Goal: Register for event/course

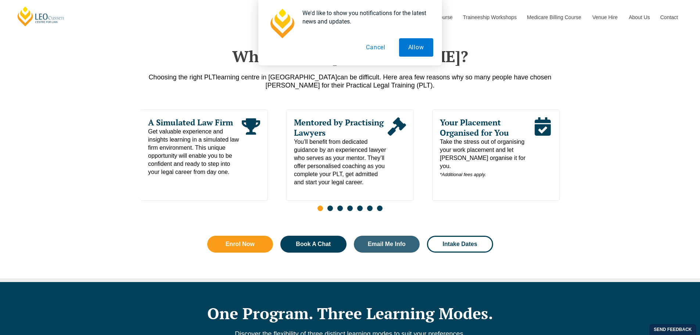
scroll to position [348, 0]
click at [374, 49] on button "Cancel" at bounding box center [376, 47] width 38 height 18
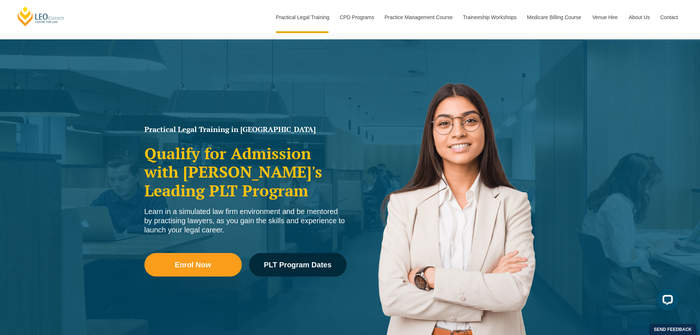
scroll to position [0, 0]
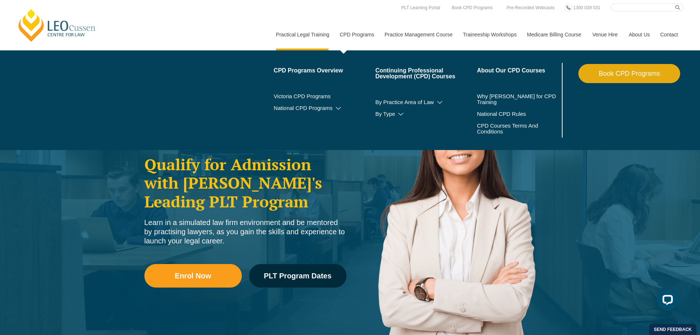
click at [362, 36] on link "CPD Programs" at bounding box center [356, 35] width 45 height 32
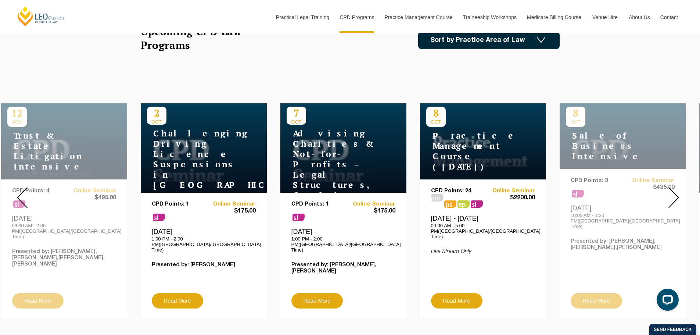
scroll to position [235, 0]
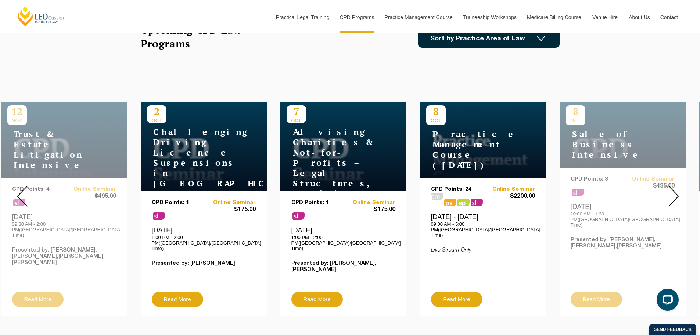
click at [676, 191] on img at bounding box center [674, 196] width 11 height 21
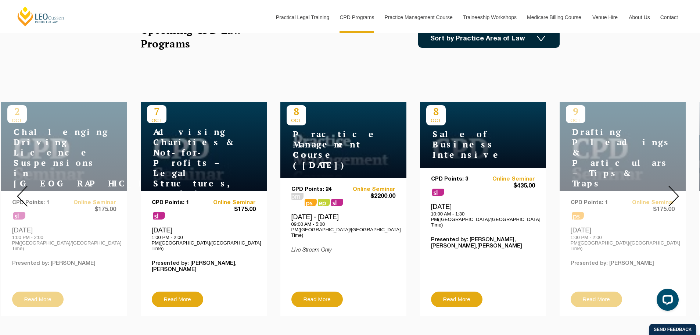
click at [676, 191] on img at bounding box center [674, 196] width 11 height 21
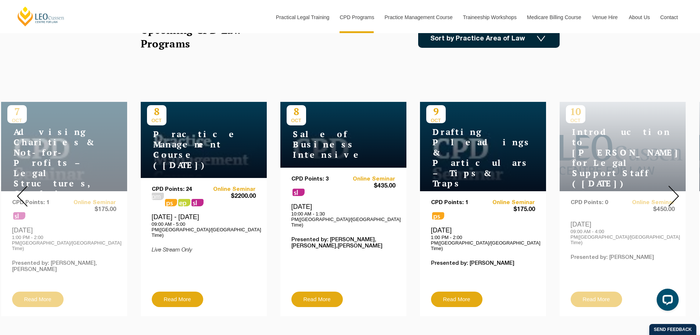
click at [676, 191] on img at bounding box center [674, 196] width 11 height 21
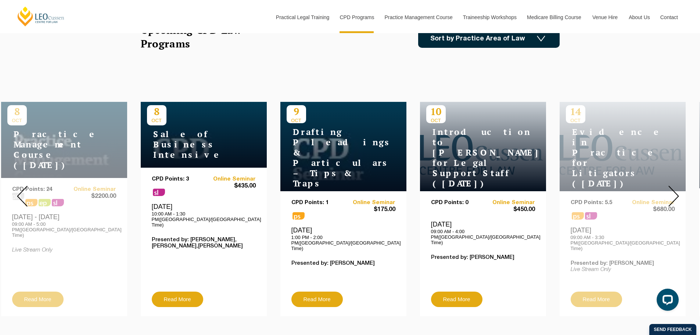
click at [673, 188] on img at bounding box center [674, 196] width 11 height 21
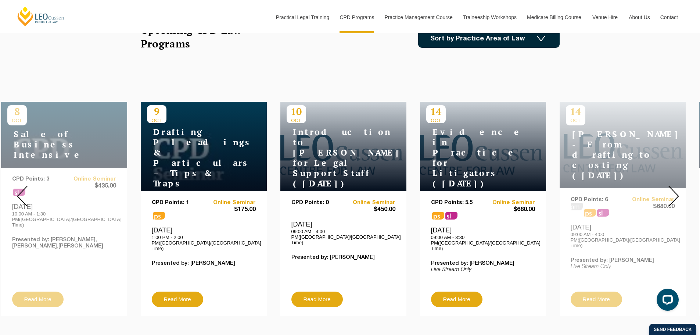
click at [673, 188] on img at bounding box center [674, 196] width 11 height 21
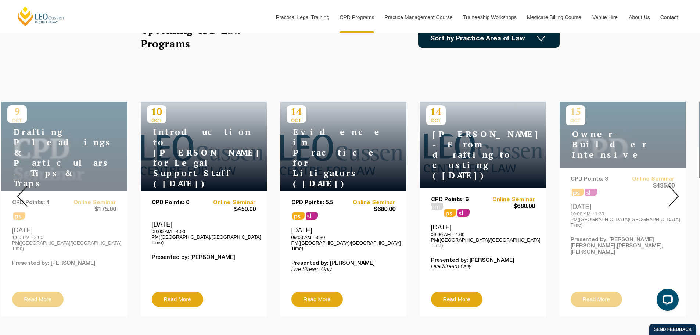
click at [673, 187] on img at bounding box center [674, 196] width 11 height 21
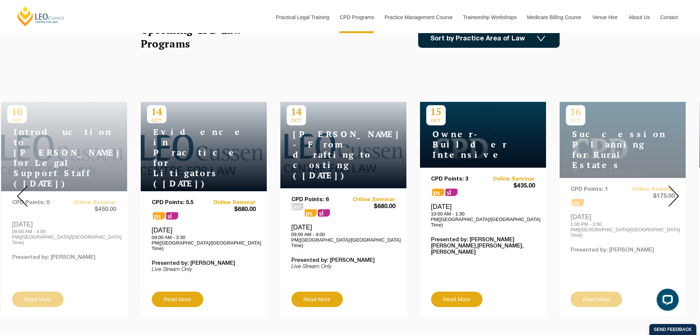
click at [673, 187] on img at bounding box center [674, 196] width 11 height 21
click at [674, 192] on img at bounding box center [674, 196] width 11 height 21
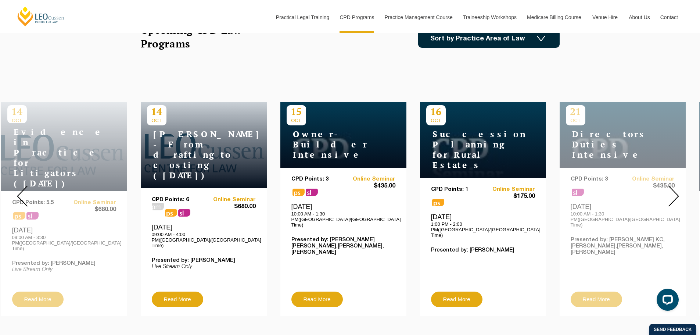
click at [674, 192] on img at bounding box center [674, 196] width 11 height 21
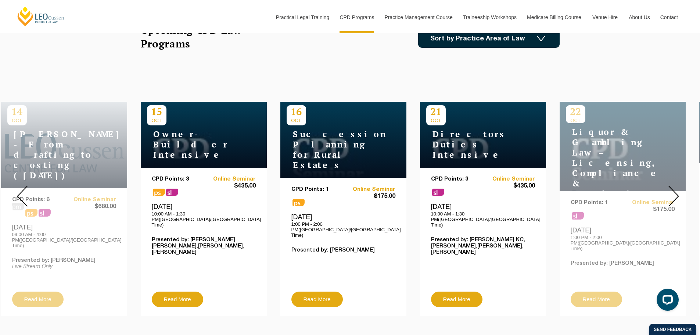
click at [674, 192] on img at bounding box center [674, 196] width 11 height 21
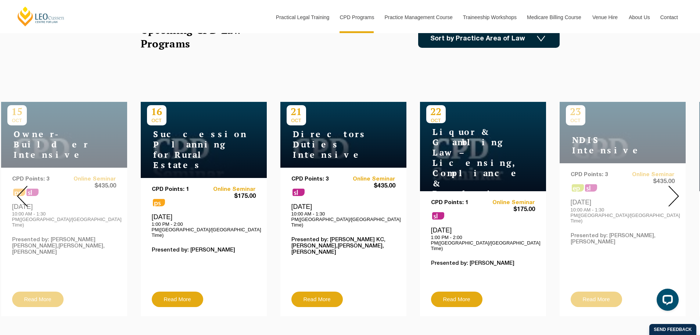
click at [674, 192] on img at bounding box center [674, 196] width 11 height 21
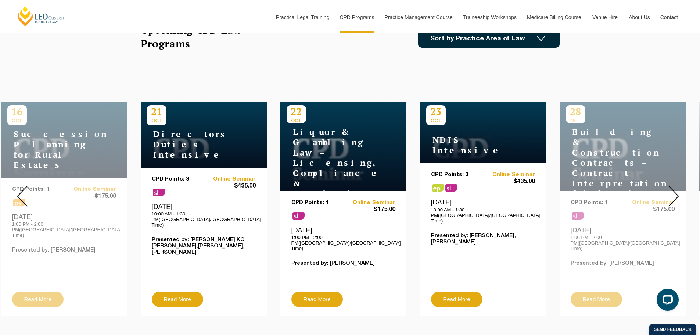
click at [674, 192] on img at bounding box center [674, 196] width 11 height 21
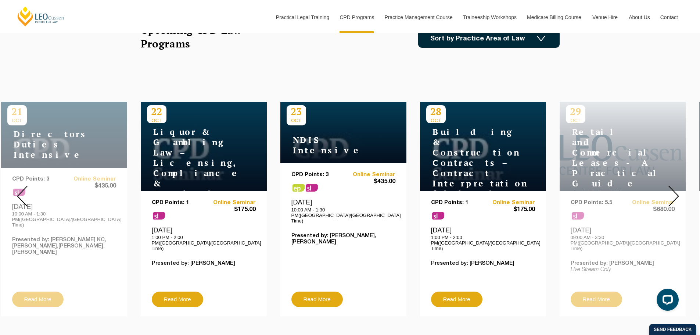
click at [674, 192] on img at bounding box center [674, 196] width 11 height 21
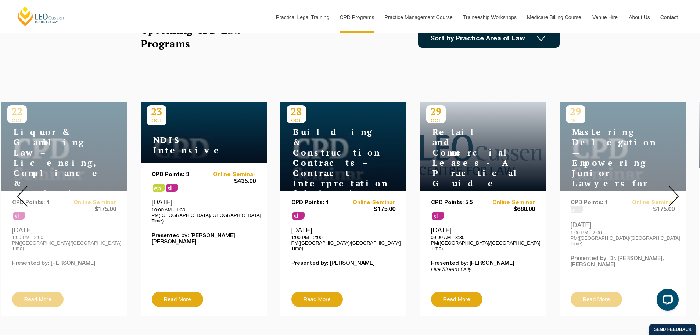
click at [674, 192] on img at bounding box center [674, 196] width 11 height 21
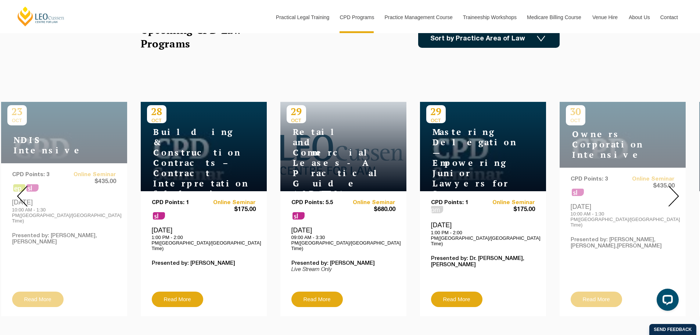
click at [674, 192] on img at bounding box center [674, 196] width 11 height 21
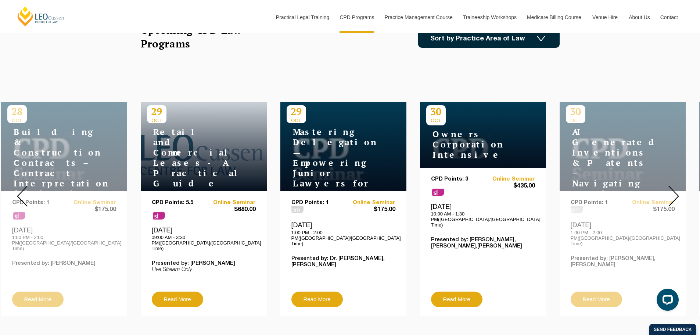
click at [674, 191] on img at bounding box center [674, 196] width 11 height 21
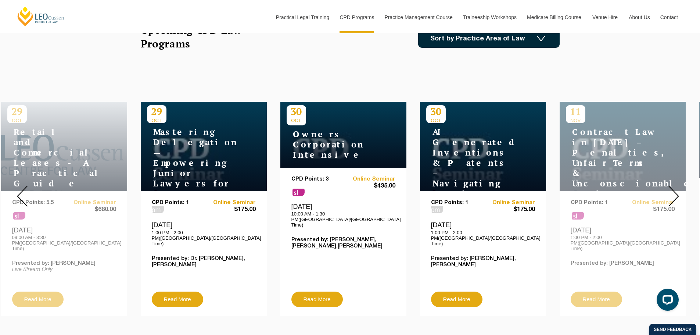
click at [674, 191] on img at bounding box center [674, 196] width 11 height 21
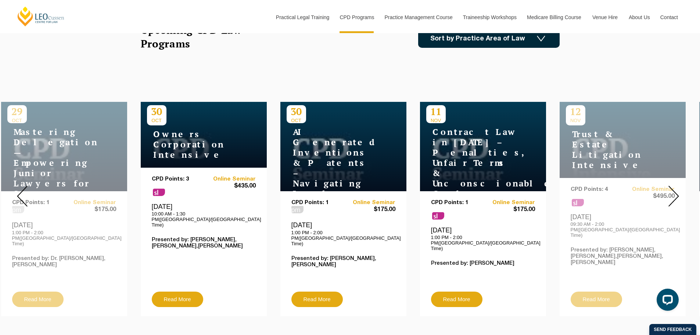
click at [674, 191] on img at bounding box center [674, 196] width 11 height 21
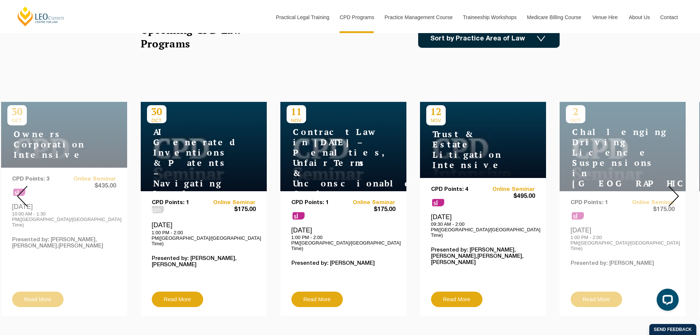
click at [674, 191] on img at bounding box center [674, 196] width 11 height 21
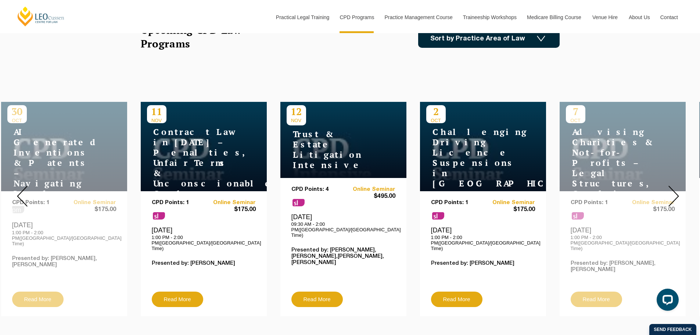
click at [674, 191] on img at bounding box center [674, 196] width 11 height 21
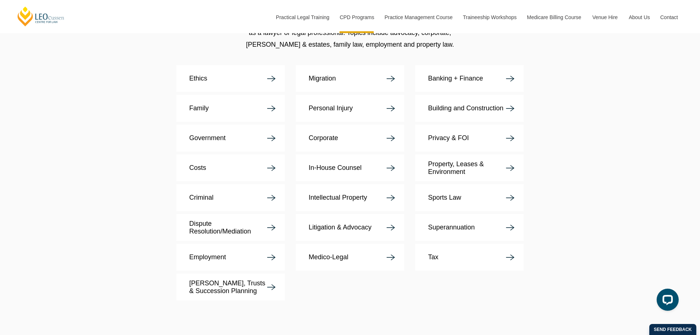
scroll to position [1381, 0]
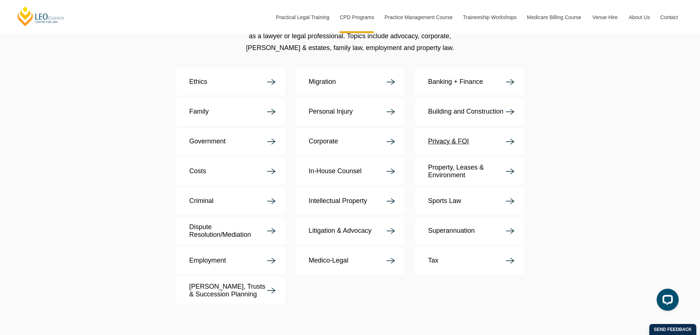
click at [471, 128] on link "Privacy & FOI" at bounding box center [469, 141] width 108 height 27
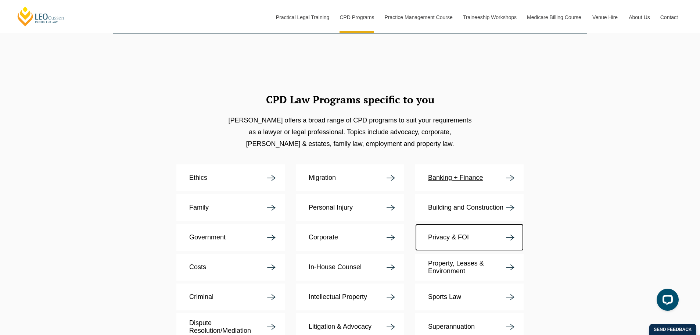
scroll to position [1284, 0]
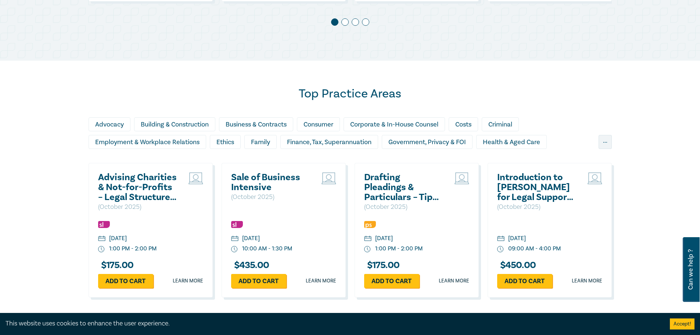
scroll to position [560, 0]
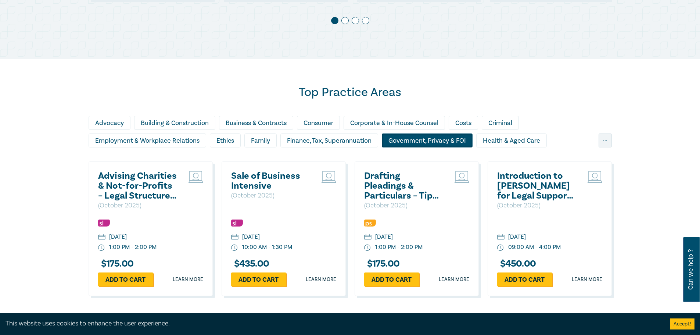
click at [428, 139] on div "Government, Privacy & FOI" at bounding box center [427, 140] width 91 height 14
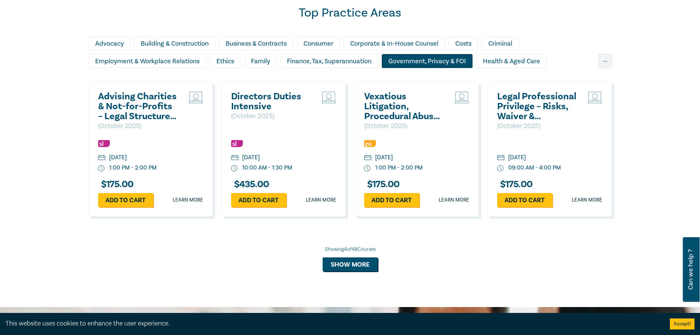
scroll to position [644, 0]
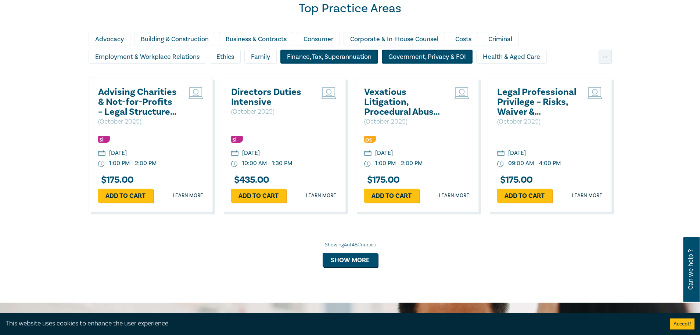
click at [351, 54] on div "Finance, Tax, Superannuation" at bounding box center [329, 57] width 98 height 14
click at [261, 52] on div "Family" at bounding box center [260, 57] width 32 height 14
click at [320, 51] on div "Finance, Tax, Superannuation" at bounding box center [329, 57] width 98 height 14
click at [285, 62] on div "Finance, Tax, Superannuation" at bounding box center [329, 57] width 98 height 14
click at [296, 57] on div "Finance, Tax, Superannuation" at bounding box center [329, 57] width 98 height 14
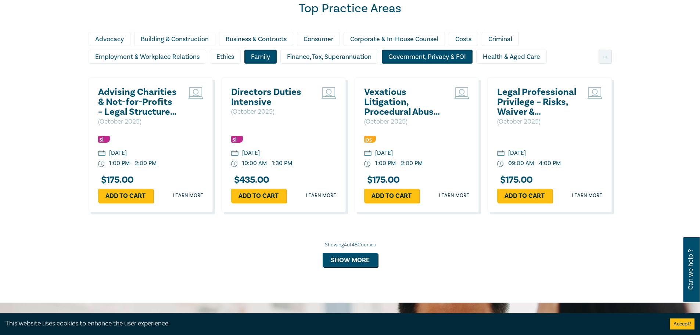
click at [251, 60] on div "Family" at bounding box center [260, 57] width 32 height 14
click at [264, 58] on div "Family" at bounding box center [260, 57] width 32 height 14
click at [232, 56] on div "Ethics" at bounding box center [225, 57] width 31 height 14
click at [269, 55] on div "Family" at bounding box center [260, 57] width 32 height 14
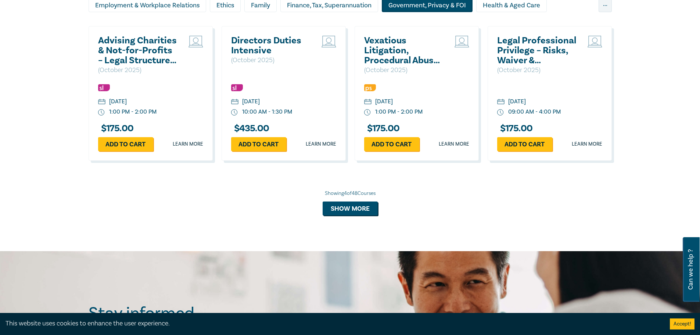
scroll to position [695, 0]
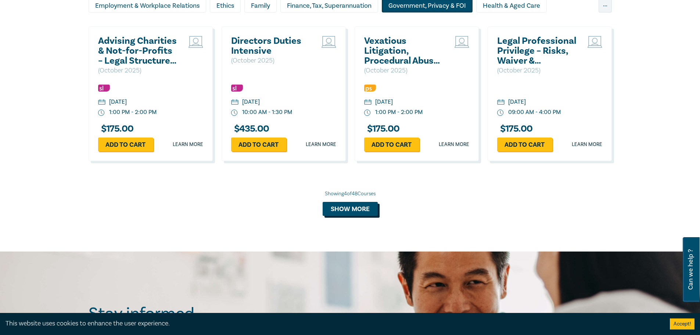
click at [351, 209] on button "Show more" at bounding box center [350, 209] width 55 height 14
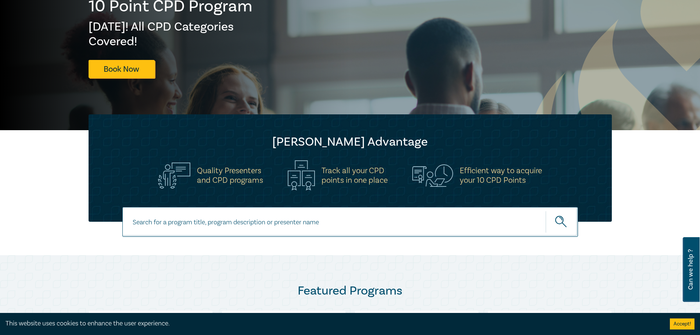
scroll to position [114, 0]
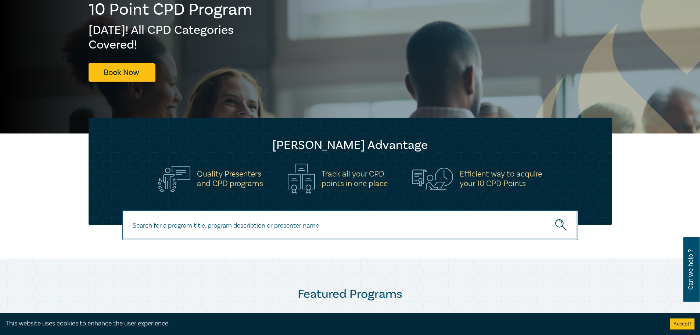
click at [275, 224] on input at bounding box center [350, 225] width 456 height 30
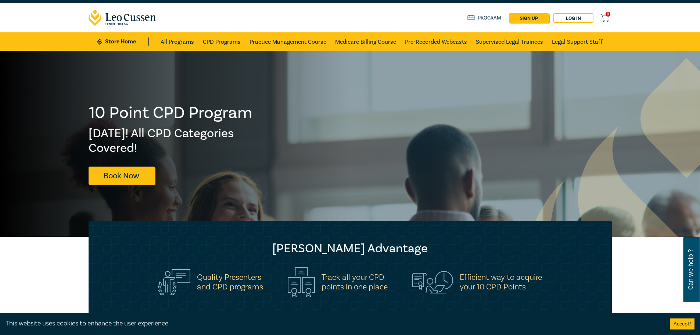
scroll to position [0, 0]
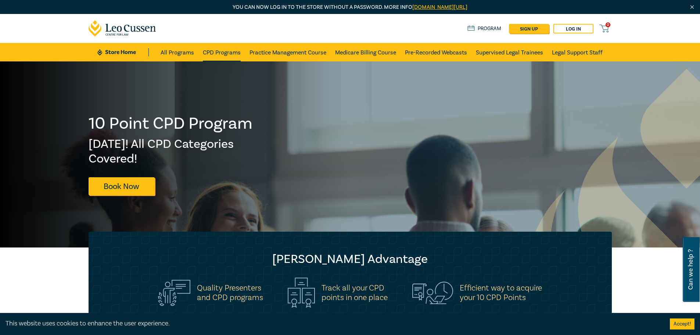
click at [217, 48] on link "CPD Programs" at bounding box center [222, 52] width 38 height 18
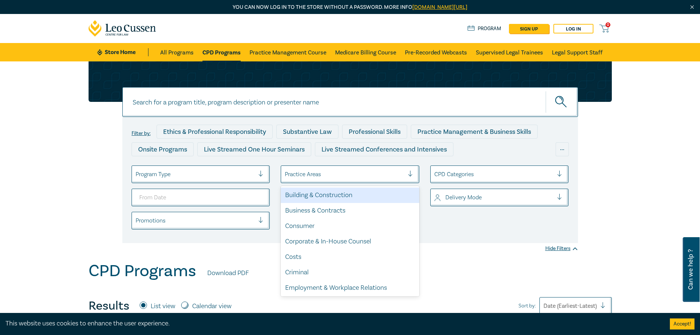
click at [312, 168] on div "Practice Areas" at bounding box center [344, 174] width 127 height 12
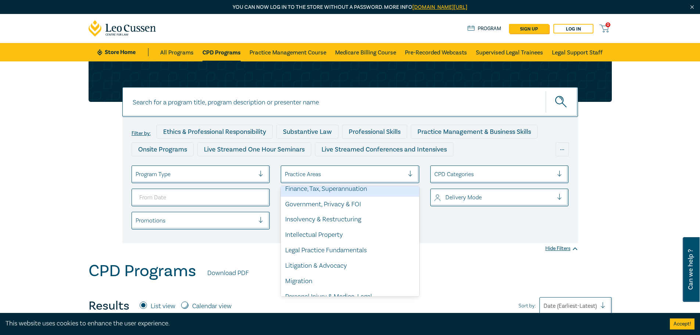
scroll to position [146, 0]
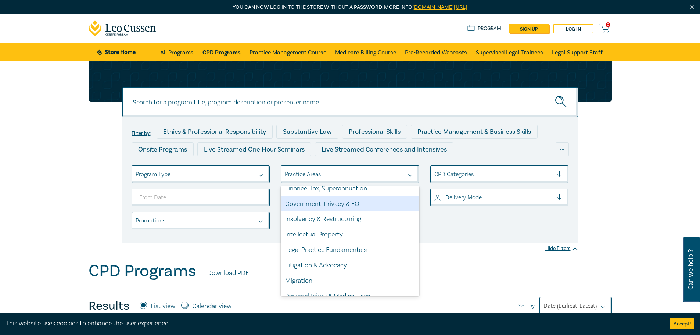
click at [341, 203] on div "Government, Privacy & FOI" at bounding box center [350, 203] width 139 height 15
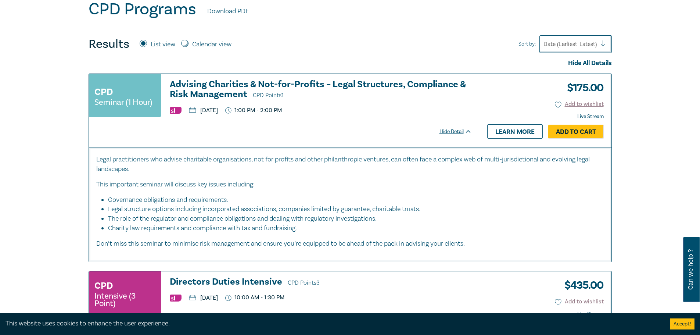
scroll to position [262, 0]
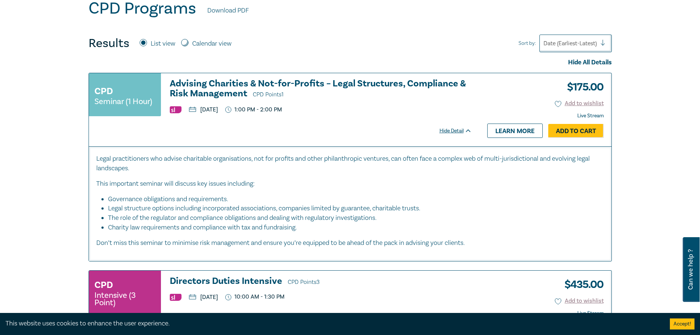
click at [190, 48] on div "Calendar view" at bounding box center [206, 44] width 50 height 10
click at [185, 42] on input "Calendar view" at bounding box center [184, 42] width 7 height 7
radio input "true"
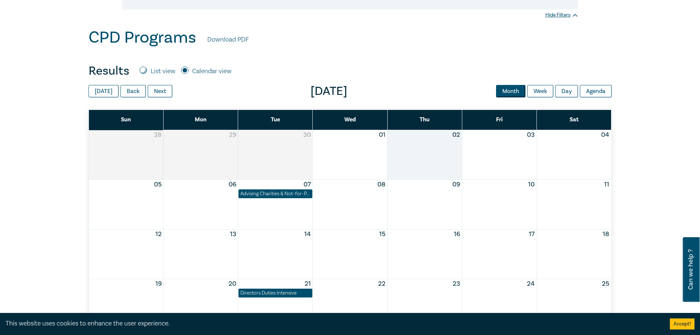
scroll to position [233, 0]
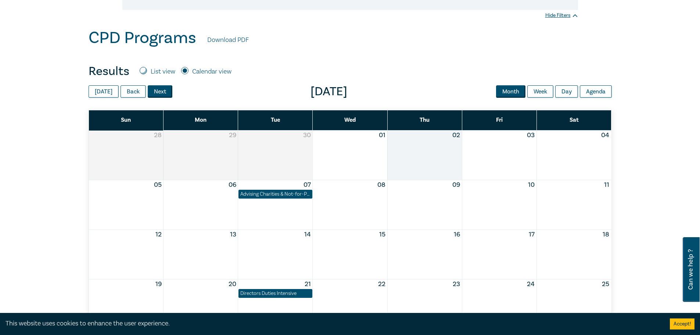
click at [160, 90] on button "Next" at bounding box center [160, 91] width 25 height 12
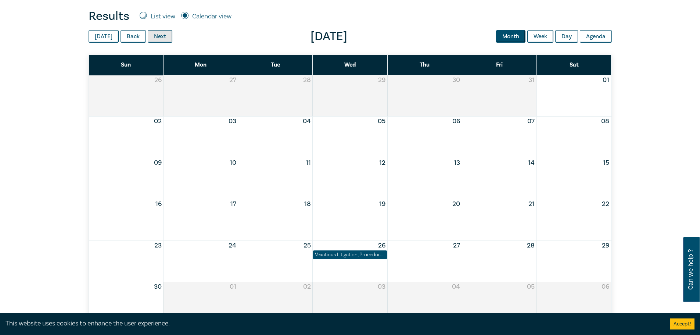
scroll to position [287, 0]
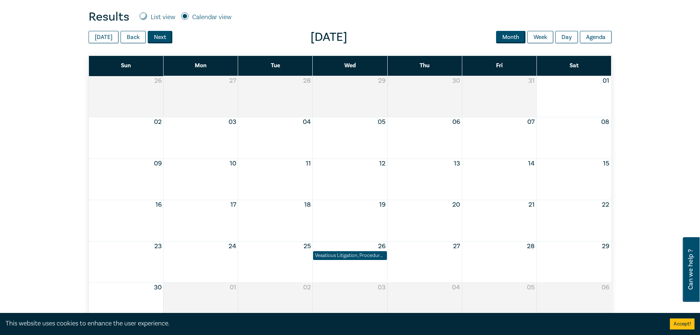
click at [164, 37] on button "Next" at bounding box center [160, 37] width 25 height 12
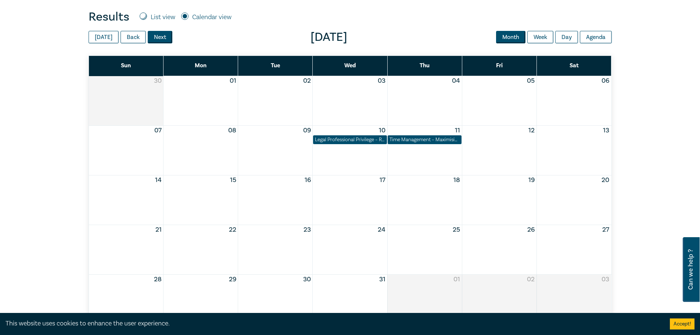
click at [156, 35] on button "Next" at bounding box center [160, 37] width 25 height 12
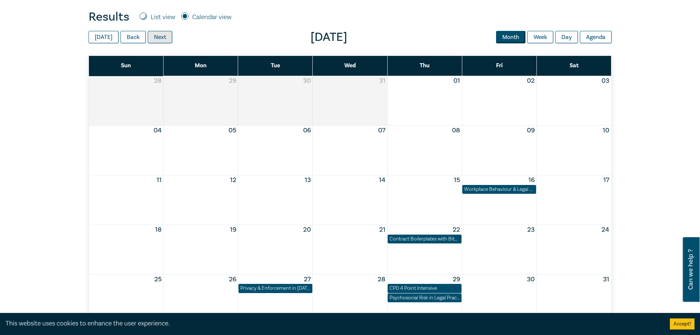
scroll to position [374, 0]
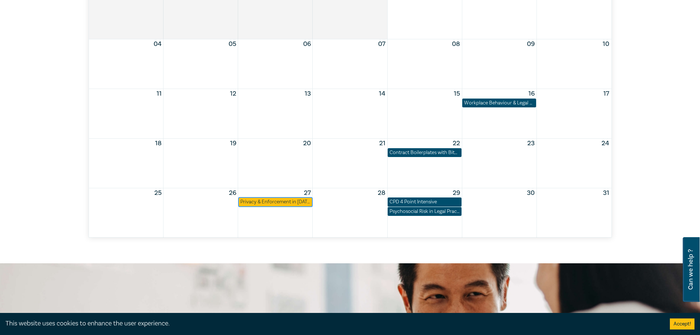
click at [289, 201] on div "Privacy & Enforcement in 2026 – Navigating New Powers & Obligations" at bounding box center [275, 201] width 70 height 7
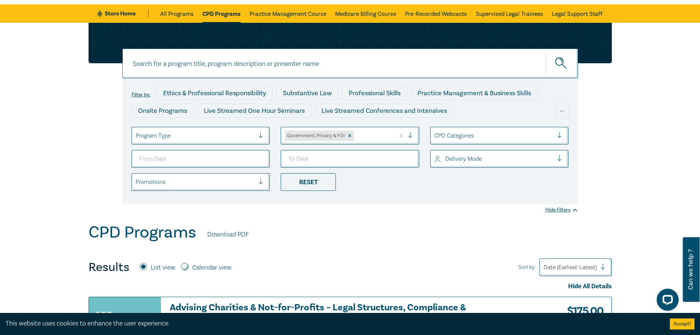
scroll to position [34, 0]
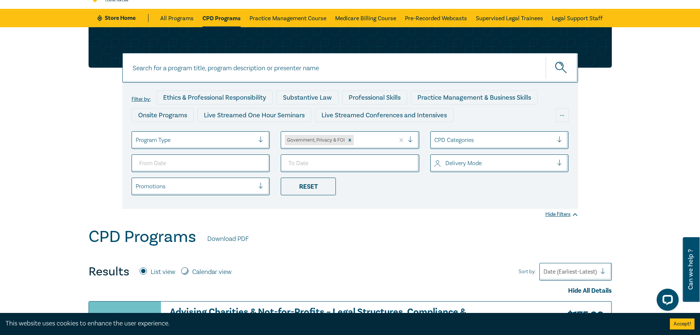
click at [196, 268] on label "Calendar view" at bounding box center [211, 272] width 39 height 10
click at [189, 268] on input "Calendar view" at bounding box center [184, 270] width 7 height 7
radio input "true"
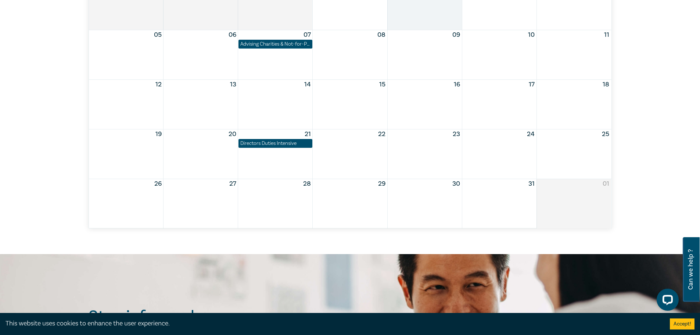
scroll to position [257, 0]
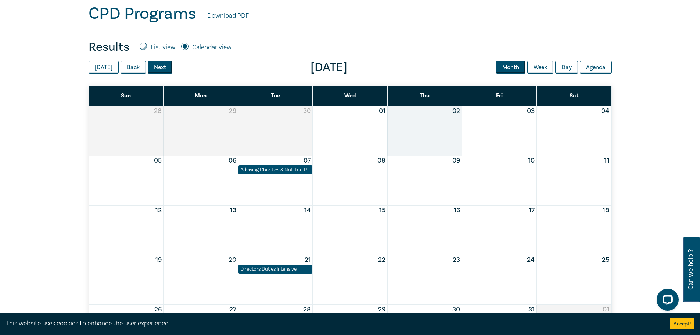
click at [162, 65] on button "Next" at bounding box center [160, 67] width 25 height 12
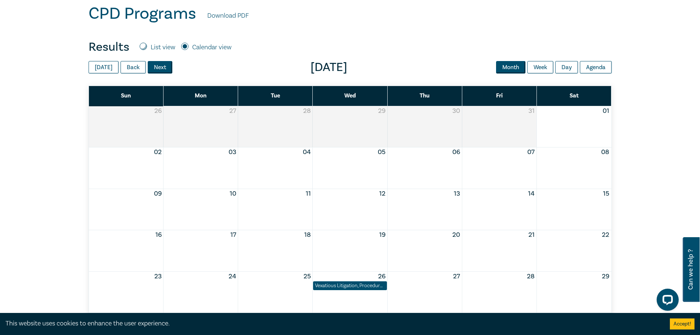
click at [162, 65] on button "Next" at bounding box center [160, 67] width 25 height 12
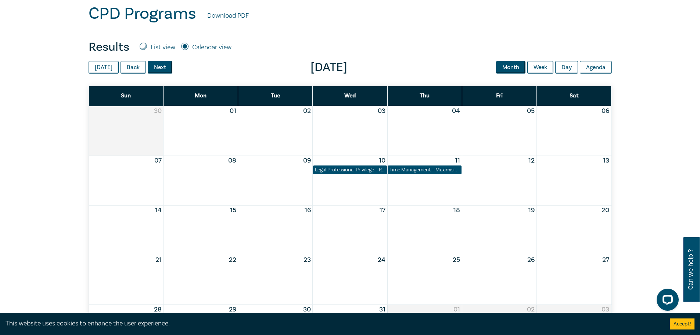
click at [162, 65] on button "Next" at bounding box center [160, 67] width 25 height 12
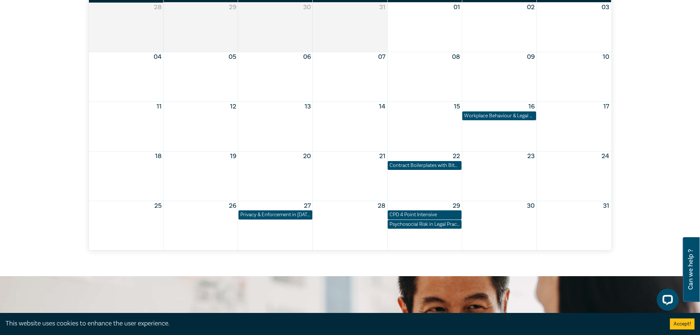
scroll to position [363, 0]
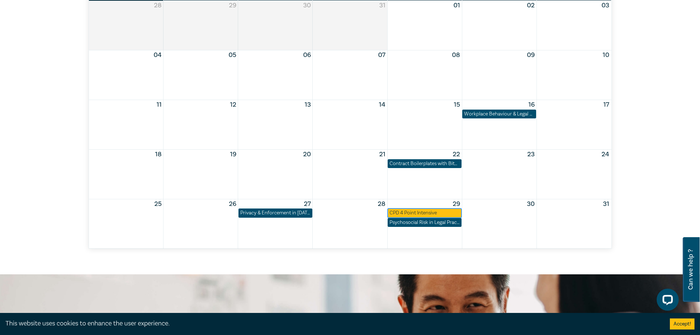
click at [439, 213] on div "CPD 4 Point Intensive" at bounding box center [425, 212] width 70 height 7
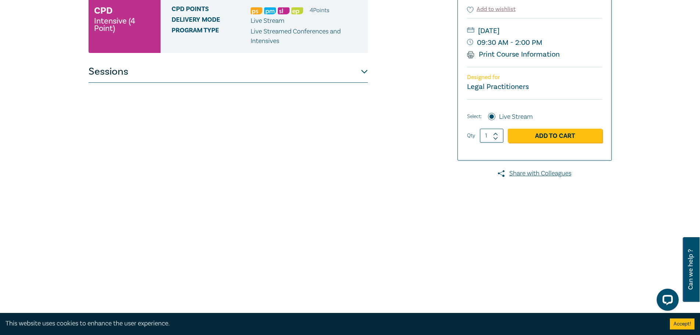
click at [219, 70] on button "Sessions" at bounding box center [228, 72] width 279 height 22
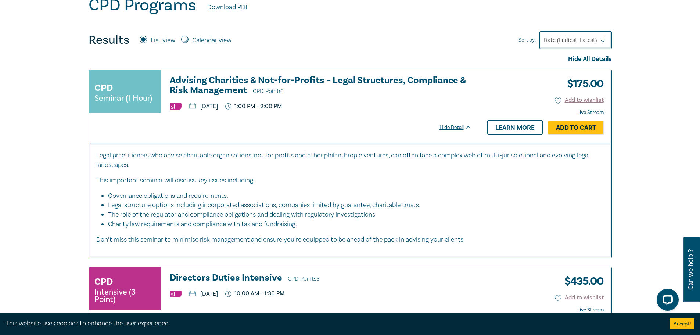
click at [185, 41] on input "Calendar view" at bounding box center [184, 39] width 7 height 7
radio input "true"
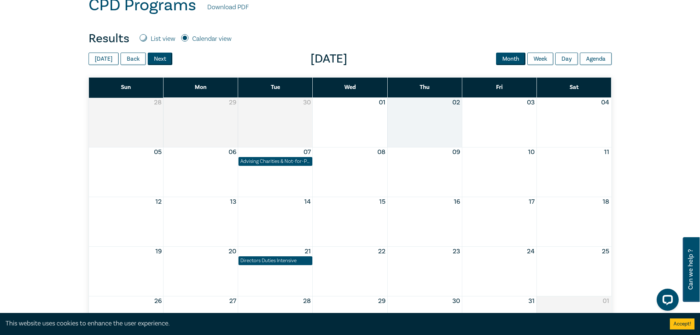
click at [161, 61] on button "Next" at bounding box center [160, 59] width 25 height 12
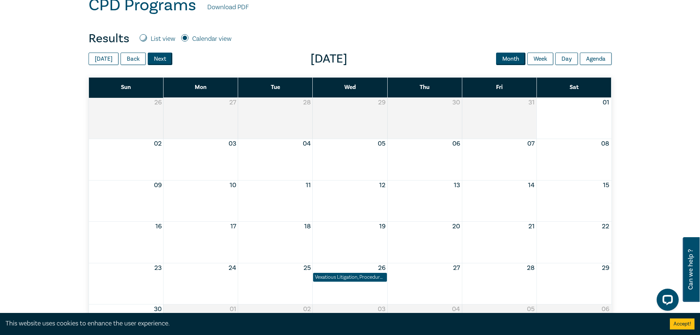
click at [160, 60] on button "Next" at bounding box center [160, 59] width 25 height 12
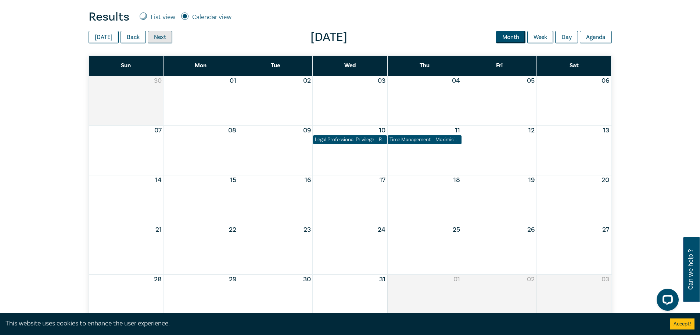
scroll to position [287, 0]
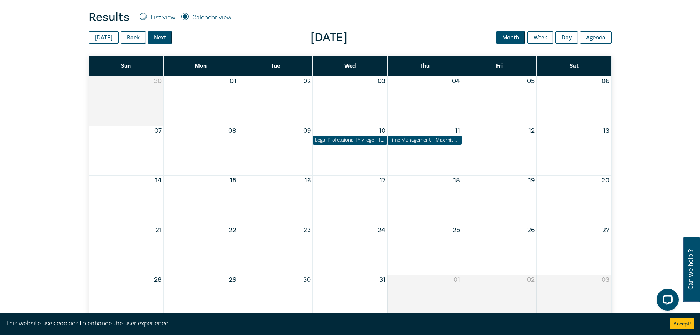
click at [160, 40] on button "Next" at bounding box center [160, 37] width 25 height 12
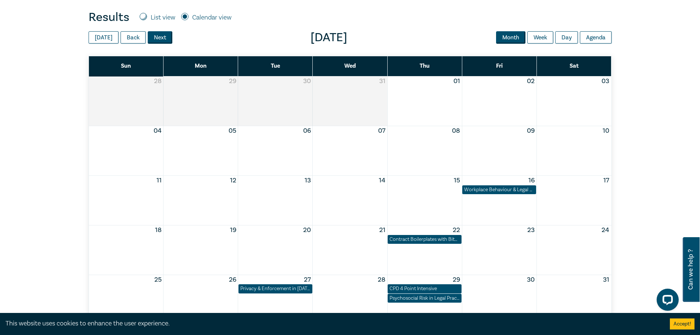
click at [160, 39] on button "Next" at bounding box center [160, 37] width 25 height 12
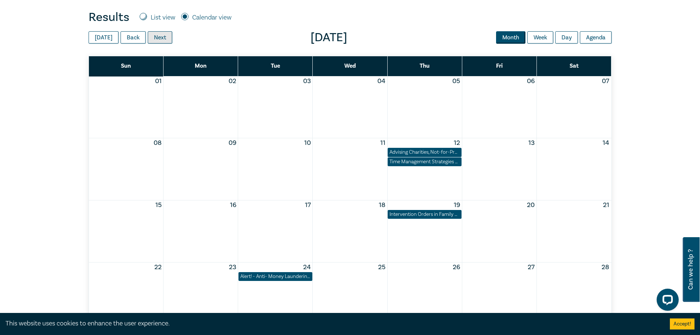
scroll to position [325, 0]
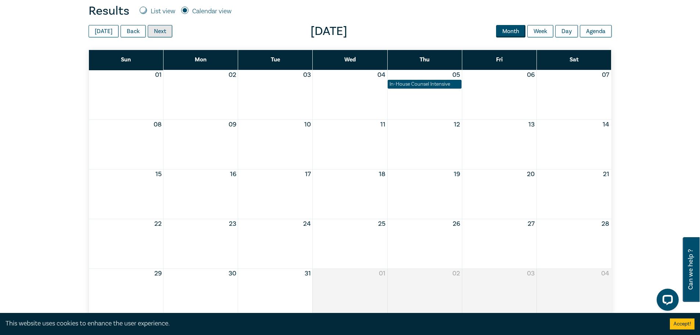
scroll to position [293, 0]
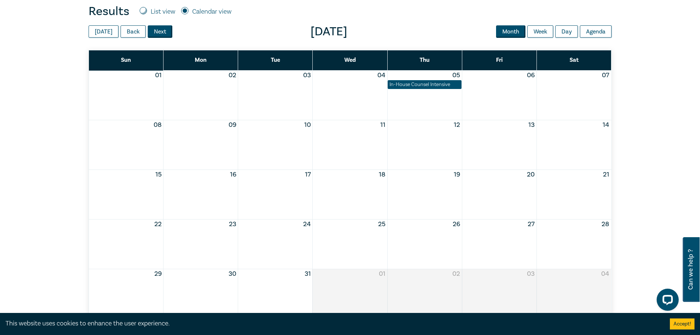
click at [167, 35] on button "Next" at bounding box center [160, 31] width 25 height 12
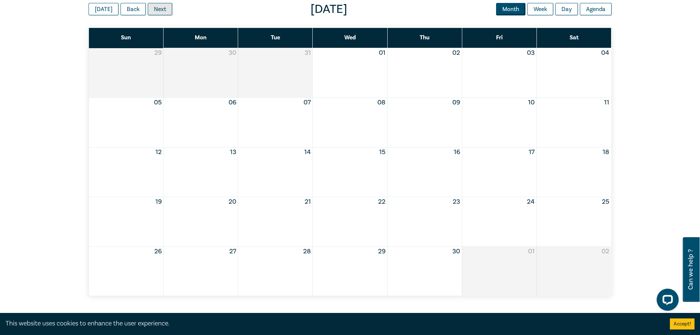
scroll to position [315, 0]
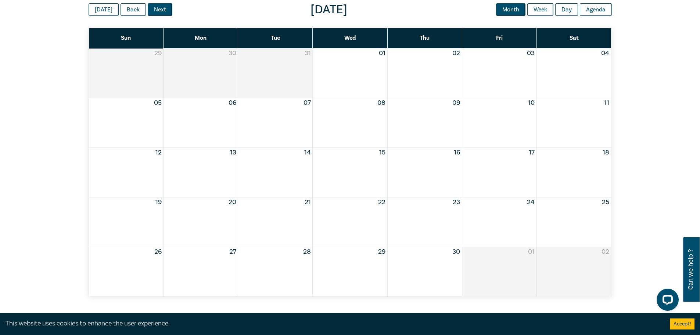
click at [157, 12] on button "Next" at bounding box center [160, 9] width 25 height 12
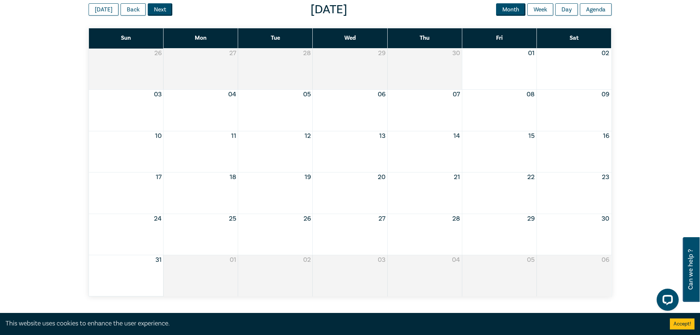
click at [157, 12] on button "Next" at bounding box center [160, 9] width 25 height 12
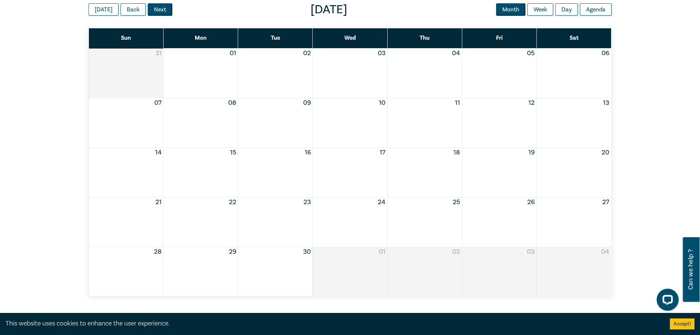
click at [157, 12] on button "Next" at bounding box center [160, 9] width 25 height 12
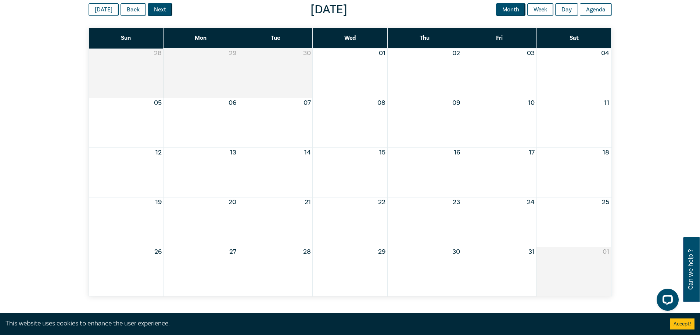
click at [153, 11] on button "Next" at bounding box center [160, 9] width 25 height 12
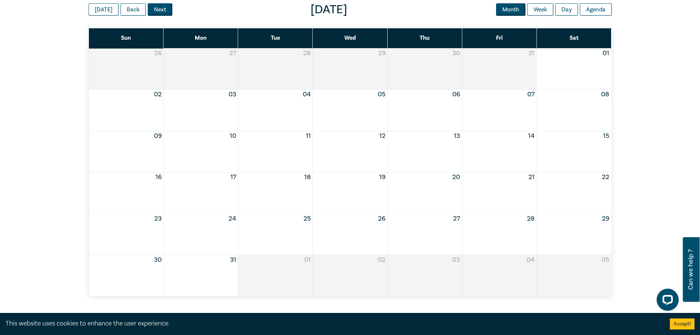
click at [153, 11] on button "Next" at bounding box center [160, 9] width 25 height 12
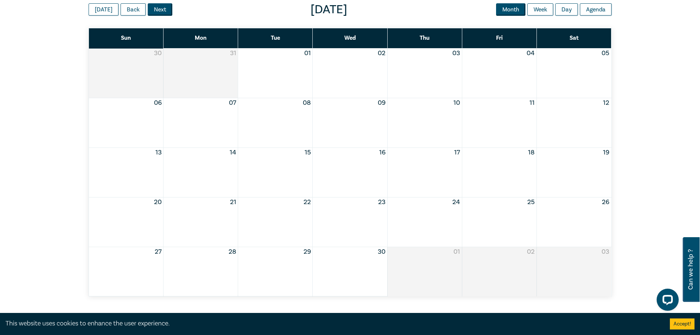
click at [162, 14] on button "Next" at bounding box center [160, 9] width 25 height 12
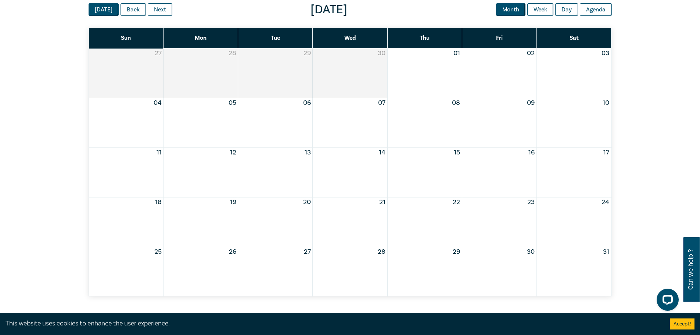
click at [107, 9] on button "[DATE]" at bounding box center [104, 9] width 30 height 12
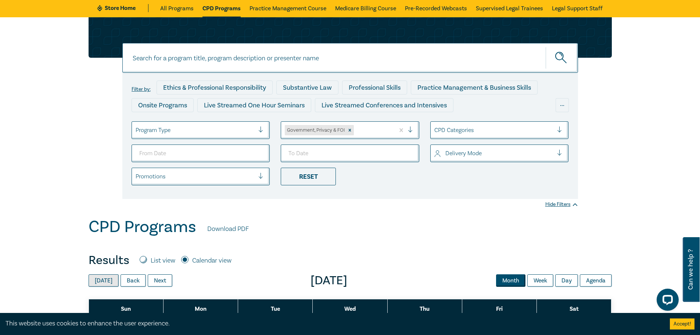
scroll to position [27, 0]
